Goal: Task Accomplishment & Management: Use online tool/utility

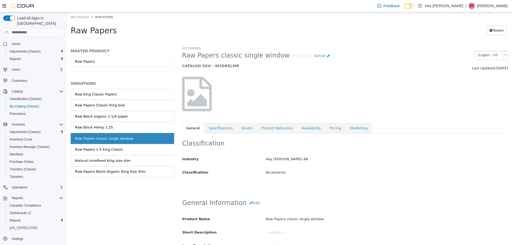
scroll to position [76, 0]
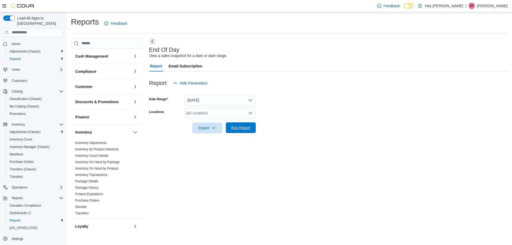
click at [243, 127] on span "Run Report" at bounding box center [240, 127] width 19 height 5
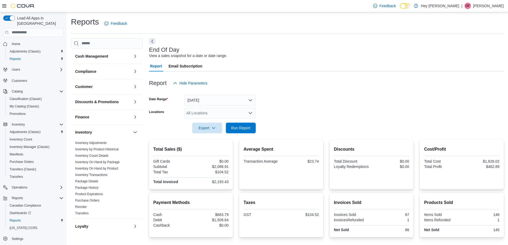
click at [319, 101] on form "Date Range Today Locations All Locations Export Run Report" at bounding box center [326, 111] width 355 height 45
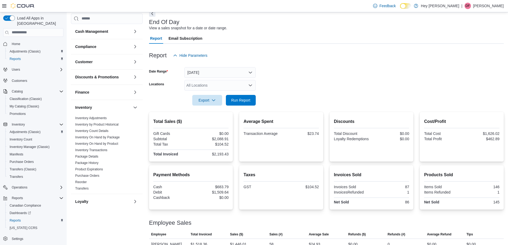
scroll to position [48, 0]
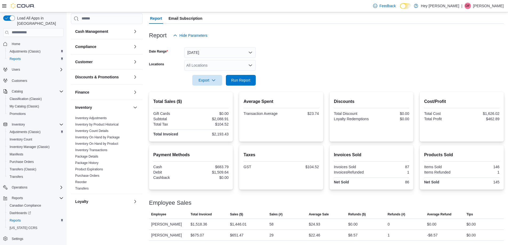
click at [250, 65] on icon "Open list of options" at bounding box center [250, 65] width 4 height 4
click at [221, 81] on span "10311 103 Avenue NW" at bounding box center [214, 81] width 37 height 5
click at [303, 63] on form "Date Range Today Locations 10311 103 Avenue NW Combo box. Selected. 10311 103 A…" at bounding box center [326, 63] width 355 height 45
click at [246, 80] on span "Run Report" at bounding box center [240, 79] width 19 height 5
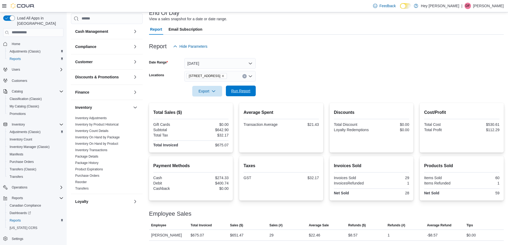
scroll to position [37, 0]
click at [243, 86] on span "Run Report" at bounding box center [240, 91] width 23 height 11
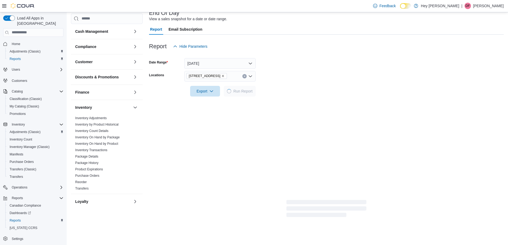
click at [309, 56] on div at bounding box center [326, 55] width 355 height 6
